Goal: Book appointment/travel/reservation

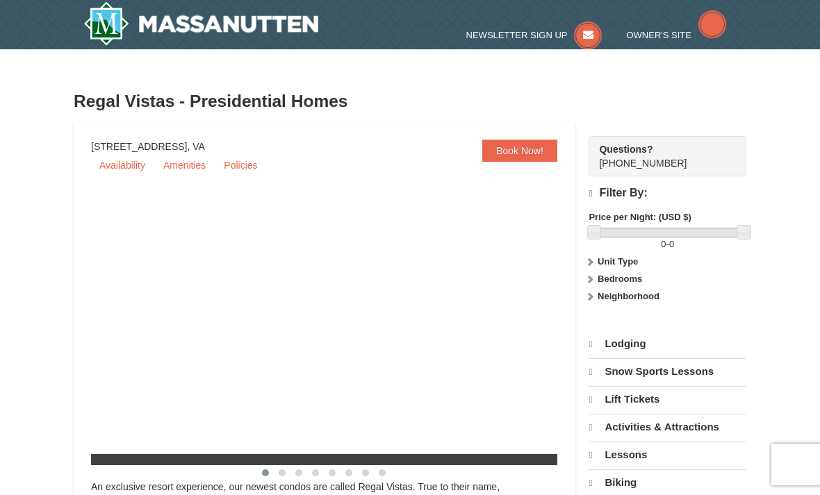
select select "10"
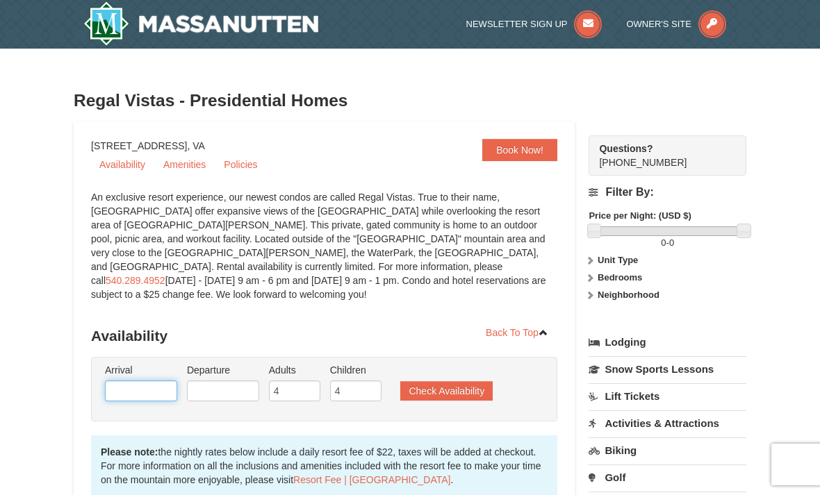
click at [149, 381] on input "text" at bounding box center [141, 391] width 72 height 21
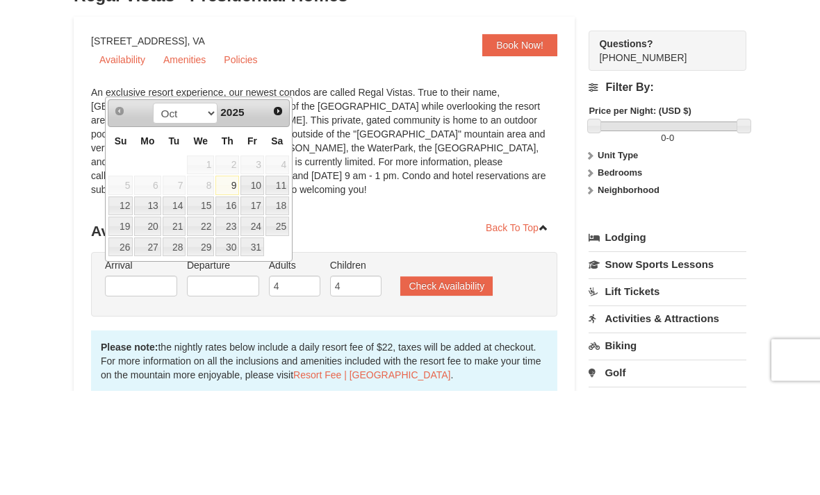
click at [279, 210] on span "Next" at bounding box center [277, 215] width 11 height 11
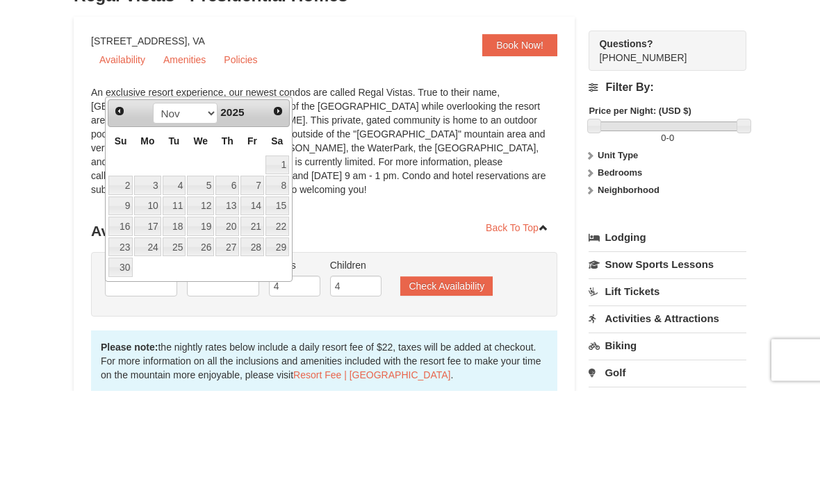
click at [279, 210] on span "Next" at bounding box center [277, 215] width 11 height 11
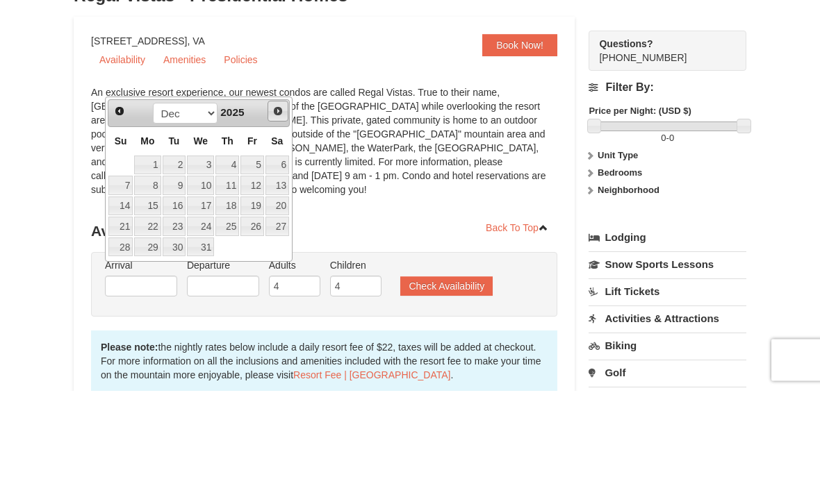
click at [273, 210] on span "Next" at bounding box center [277, 215] width 11 height 11
click at [274, 210] on span "Next" at bounding box center [277, 215] width 11 height 11
click at [273, 210] on span "Next" at bounding box center [277, 215] width 11 height 11
click at [274, 210] on span "Next" at bounding box center [277, 215] width 11 height 11
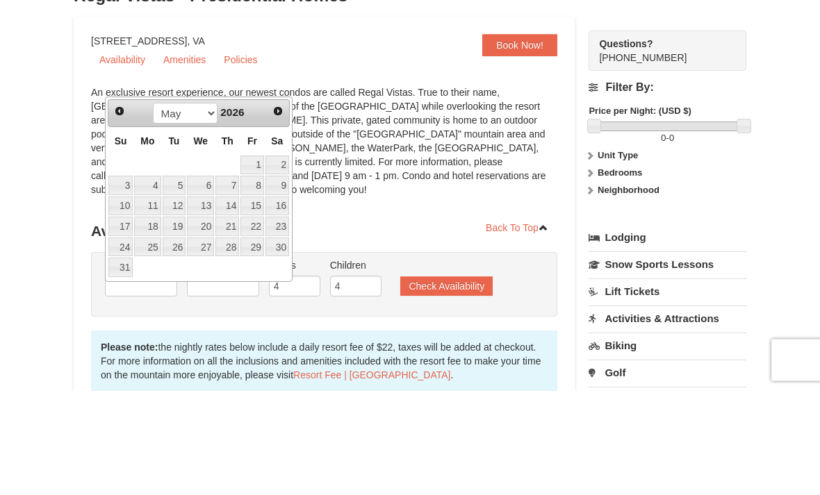
click at [276, 206] on link "Next" at bounding box center [277, 215] width 19 height 19
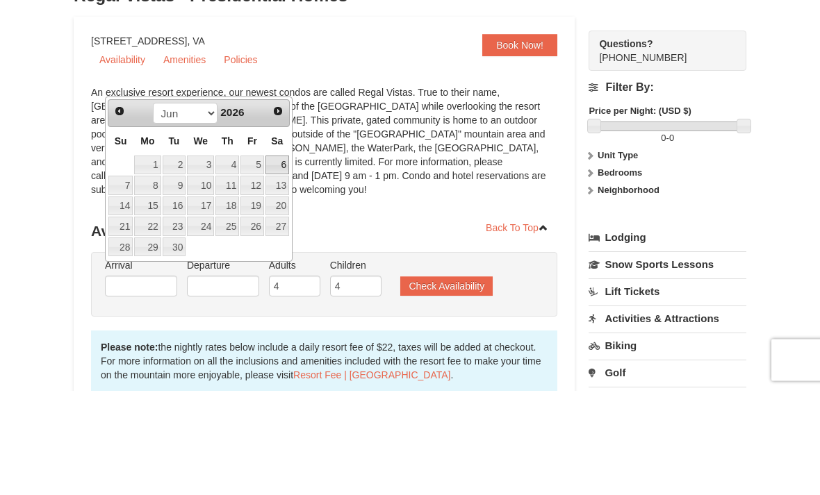
click at [285, 260] on link "6" at bounding box center [277, 269] width 24 height 19
type input "[DATE]"
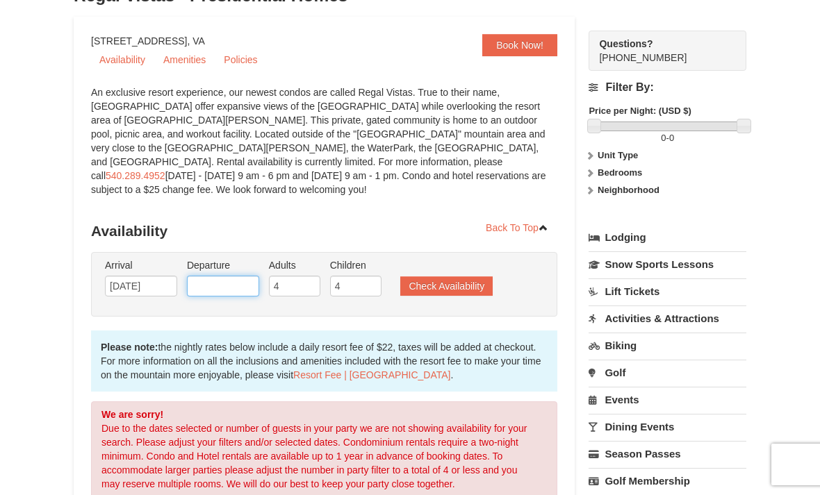
click at [242, 276] on input "text" at bounding box center [223, 286] width 72 height 21
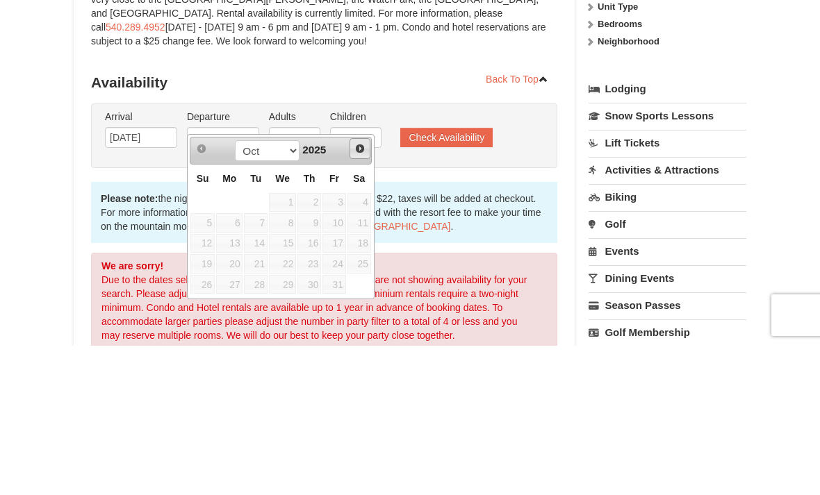
click at [357, 288] on link "Next" at bounding box center [359, 298] width 21 height 21
click at [356, 292] on span "Next" at bounding box center [359, 297] width 11 height 11
click at [358, 292] on span "Next" at bounding box center [359, 297] width 11 height 11
click at [357, 292] on span "Next" at bounding box center [359, 297] width 11 height 11
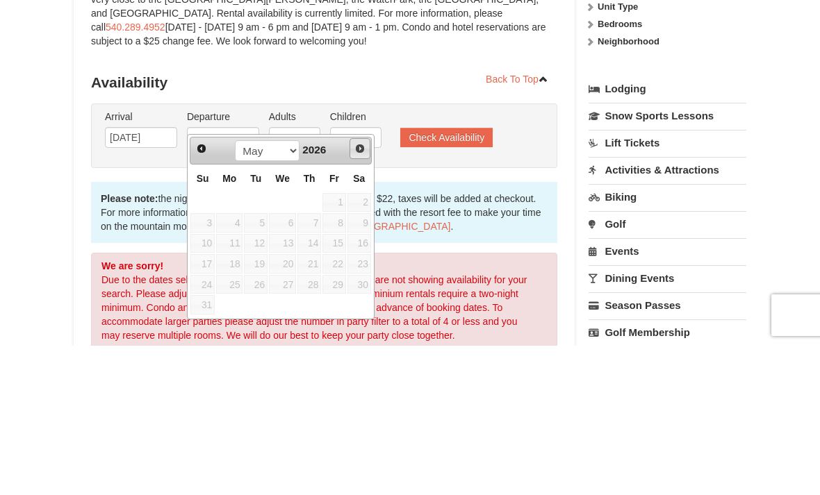
click at [358, 288] on link "Next" at bounding box center [359, 298] width 21 height 21
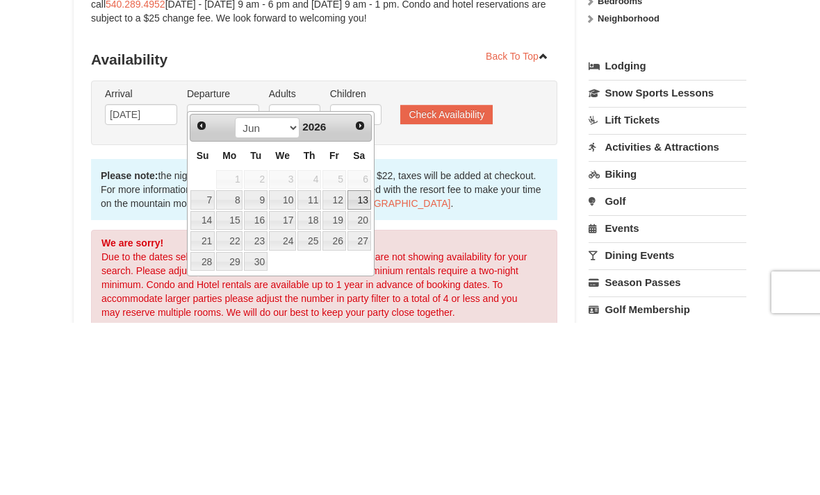
click at [364, 363] on link "13" at bounding box center [359, 372] width 24 height 19
type input "06/13/2026"
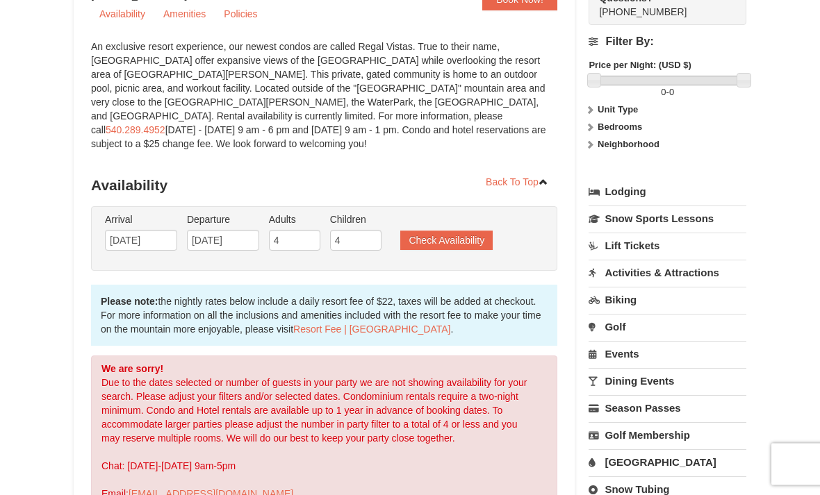
scroll to position [151, 0]
click at [658, 274] on link "Activities & Attractions" at bounding box center [667, 273] width 158 height 26
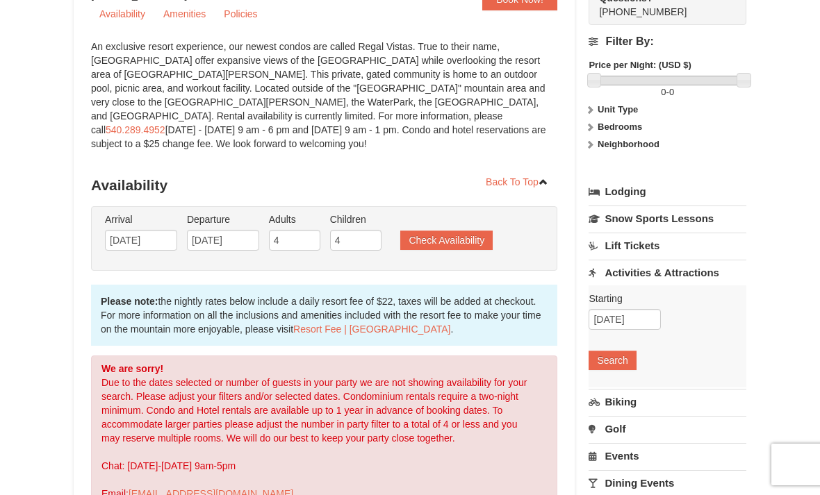
click at [623, 353] on button "Search" at bounding box center [611, 360] width 47 height 19
